Goal: Information Seeking & Learning: Learn about a topic

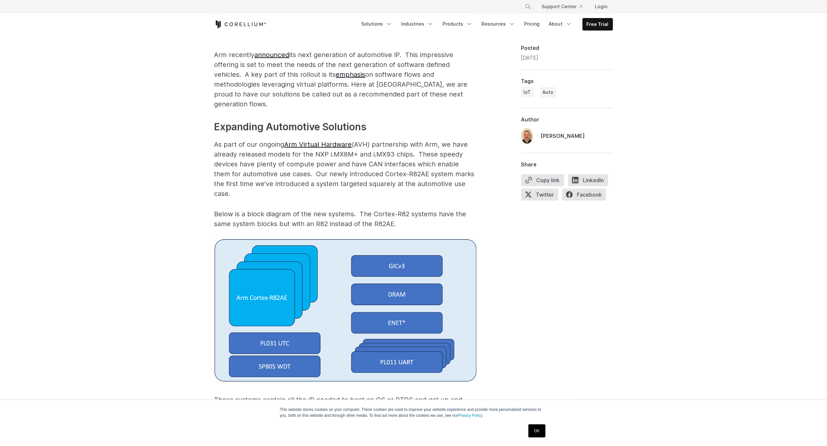
scroll to position [406, 0]
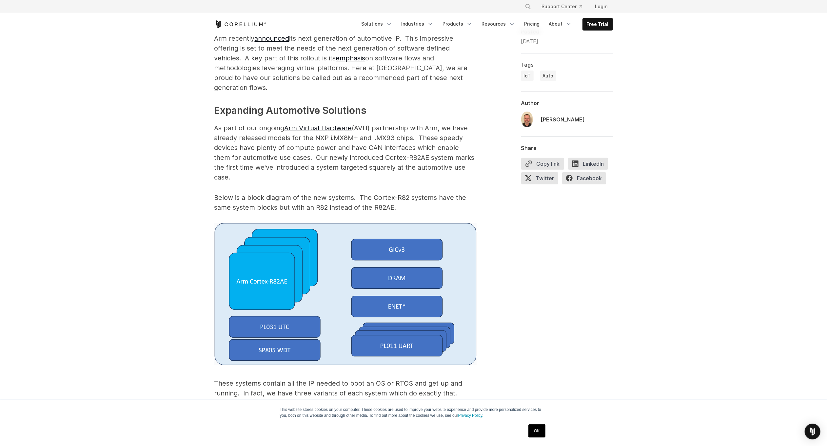
click at [215, 123] on p "As part of our ongoing Arm Virtual Hardware (AVH) partnership with Arm, we have…" at bounding box center [345, 152] width 262 height 59
drag, startPoint x: 215, startPoint y: 117, endPoint x: 477, endPoint y: 159, distance: 265.8
click at [476, 161] on p "As part of our ongoing Arm Virtual Hardware (AVH) partnership with Arm, we have…" at bounding box center [345, 152] width 262 height 59
drag, startPoint x: 476, startPoint y: 161, endPoint x: 211, endPoint y: 114, distance: 268.9
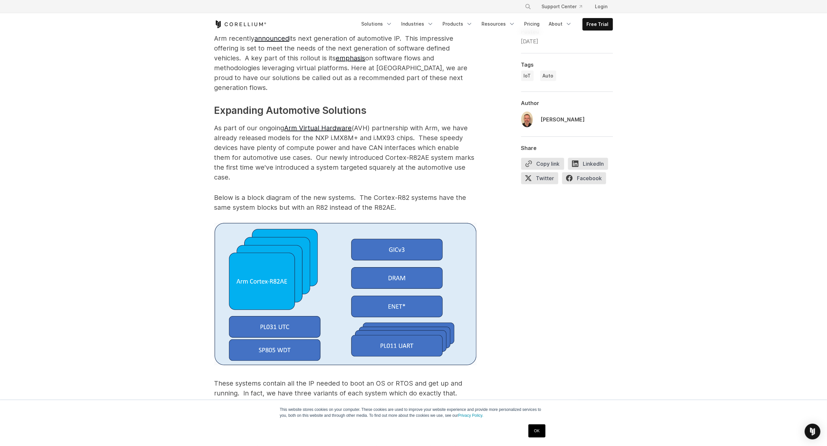
click at [239, 123] on p "As part of our ongoing Arm Virtual Hardware (AVH) partnership with Arm, we have…" at bounding box center [345, 152] width 262 height 59
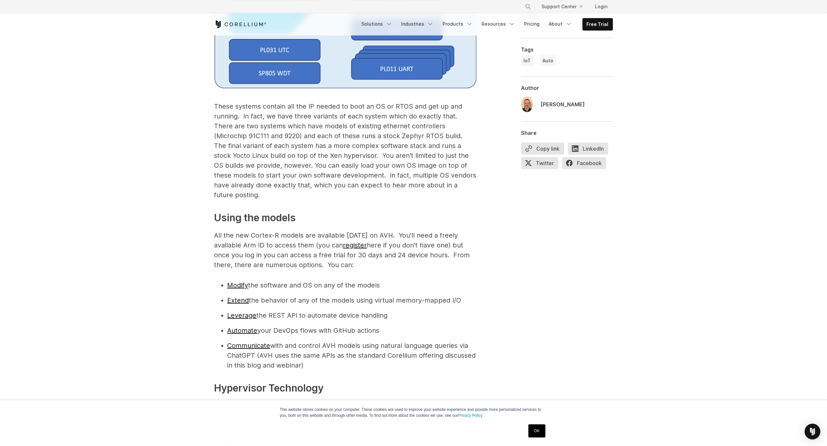
scroll to position [673, 0]
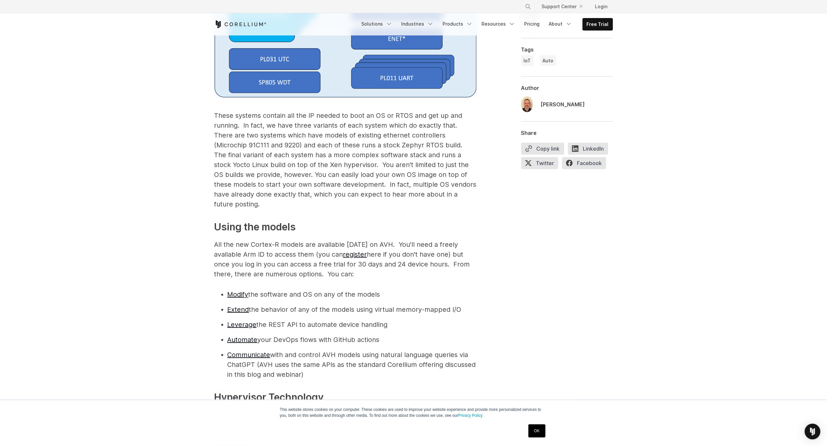
click at [221, 110] on p "These systems contain all the IP needed to boot an OS or RTOS and get up and ru…" at bounding box center [345, 159] width 262 height 98
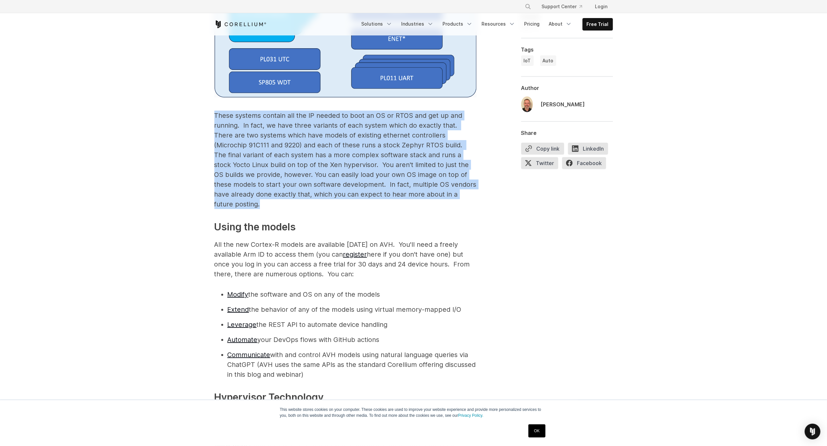
drag, startPoint x: 221, startPoint y: 96, endPoint x: 268, endPoint y: 185, distance: 100.5
click at [268, 185] on p "These systems contain all the IP needed to boot an OS or RTOS and get up and ru…" at bounding box center [345, 159] width 262 height 98
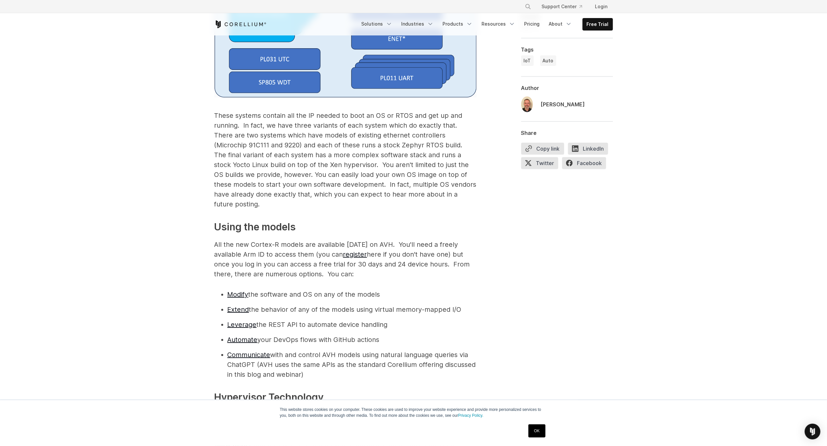
click at [268, 185] on p "These systems contain all the IP needed to boot an OS or RTOS and get up and ru…" at bounding box center [345, 159] width 262 height 98
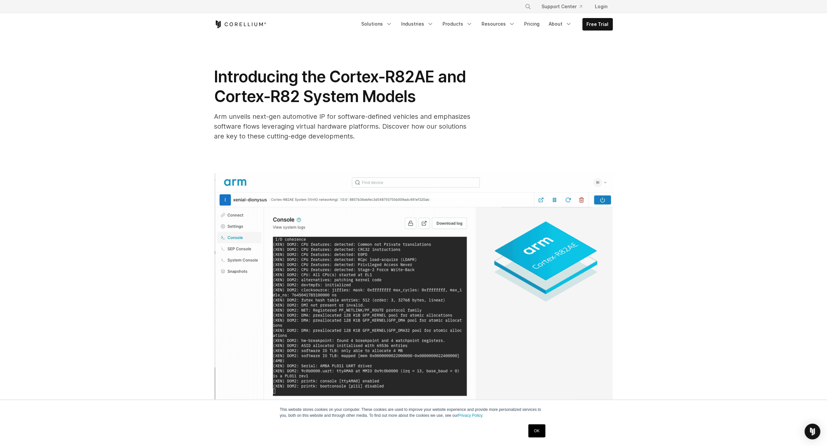
scroll to position [312, 0]
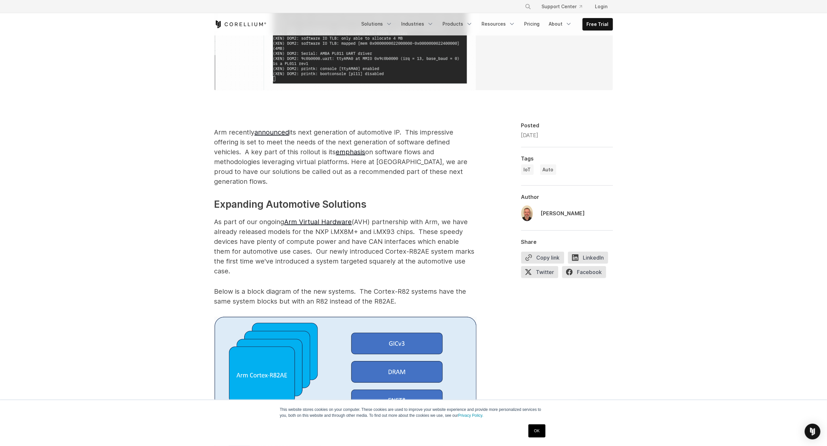
click at [223, 223] on p "As part of our ongoing Arm Virtual Hardware (AVH) partnership with Arm, we have…" at bounding box center [345, 246] width 262 height 59
drag, startPoint x: 223, startPoint y: 223, endPoint x: 472, endPoint y: 248, distance: 249.8
click at [472, 248] on p "As part of our ongoing Arm Virtual Hardware (AVH) partnership with Arm, we have…" at bounding box center [345, 246] width 262 height 59
click at [472, 249] on p "As part of our ongoing Arm Virtual Hardware (AVH) partnership with Arm, we have…" at bounding box center [345, 246] width 262 height 59
drag, startPoint x: 473, startPoint y: 249, endPoint x: 471, endPoint y: 198, distance: 51.8
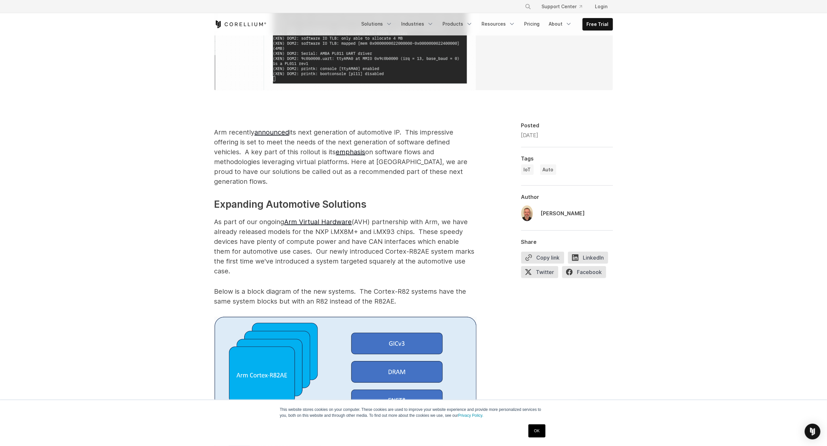
click at [459, 217] on p "As part of our ongoing Arm Virtual Hardware (AVH) partnership with Arm, we have…" at bounding box center [345, 246] width 262 height 59
